Goal: Task Accomplishment & Management: Manage account settings

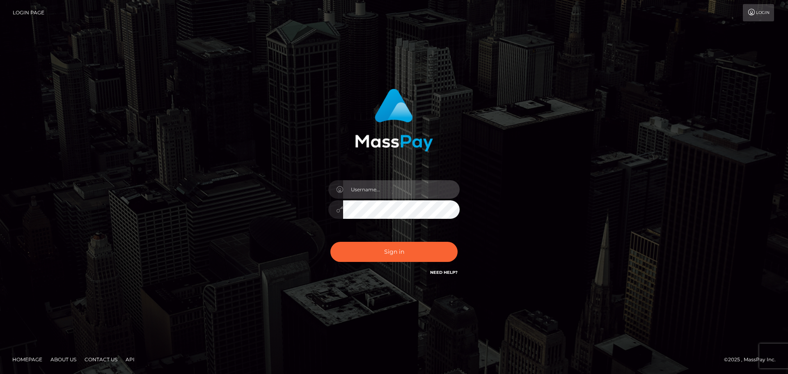
click at [385, 188] on input "text" at bounding box center [401, 189] width 117 height 18
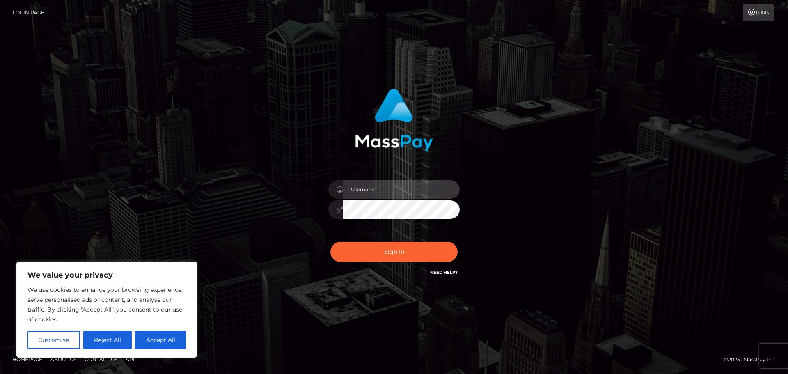
type input "[EMAIL_ADDRESS][DOMAIN_NAME]"
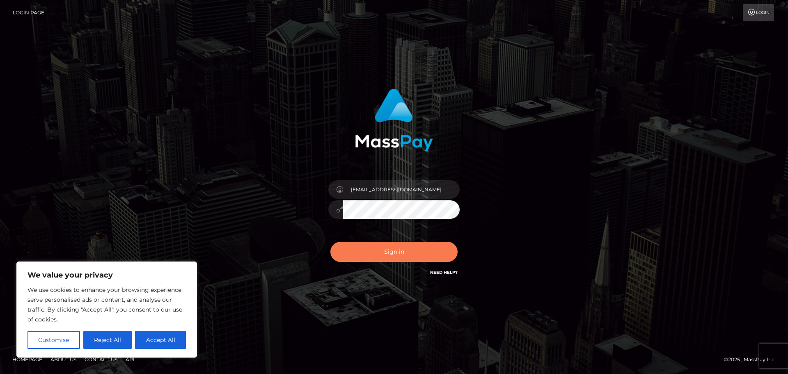
click at [372, 248] on button "Sign in" at bounding box center [394, 252] width 127 height 20
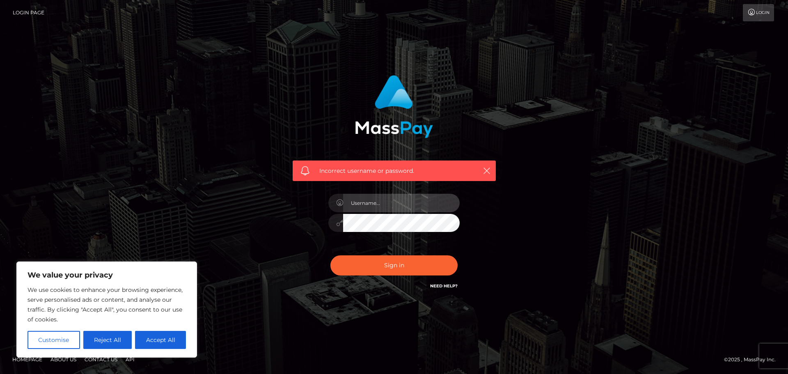
click at [383, 199] on input "text" at bounding box center [401, 203] width 117 height 18
type input "[EMAIL_ADDRESS][DOMAIN_NAME]"
click at [284, 219] on div "Incorrect username or password. [EMAIL_ADDRESS][DOMAIN_NAME]" at bounding box center [394, 187] width 228 height 236
click at [331, 255] on button "Sign in" at bounding box center [394, 265] width 127 height 20
click at [441, 284] on link "Need Help?" at bounding box center [444, 285] width 28 height 5
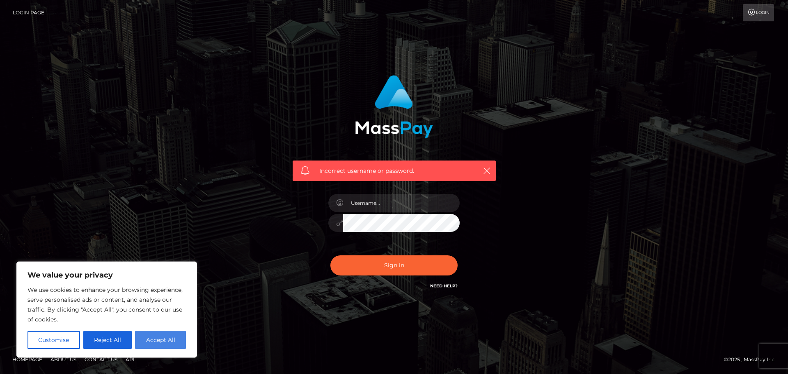
click at [161, 337] on button "Accept All" at bounding box center [160, 340] width 51 height 18
checkbox input "true"
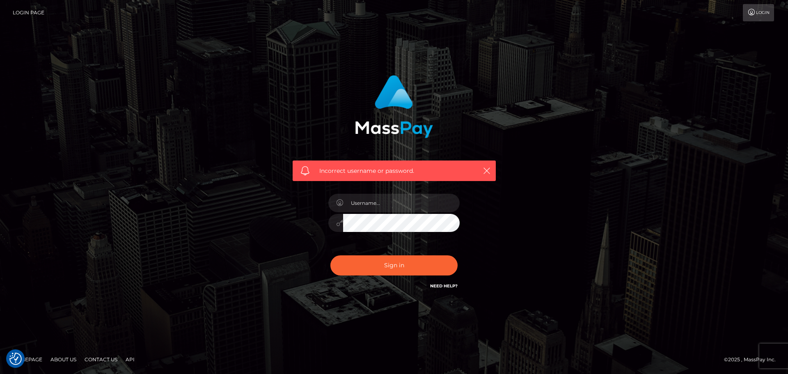
click at [762, 14] on link "Login" at bounding box center [758, 12] width 31 height 17
